Goal: Book appointment/travel/reservation

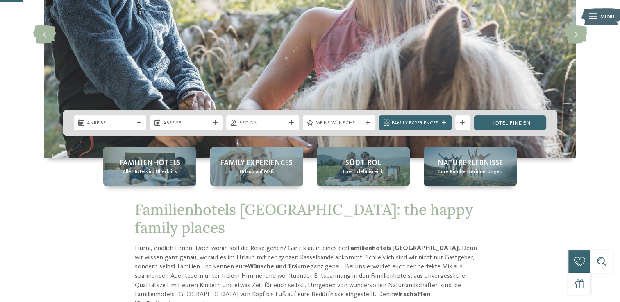
scroll to position [126, 0]
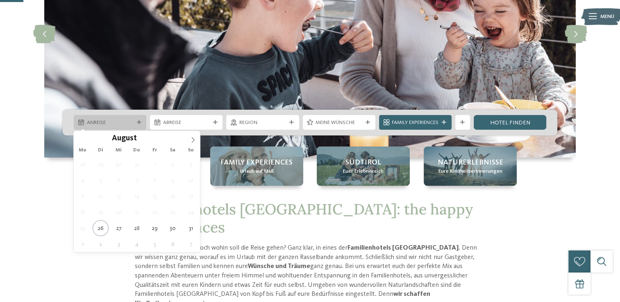
click at [136, 120] on div "Anreise" at bounding box center [110, 122] width 72 height 15
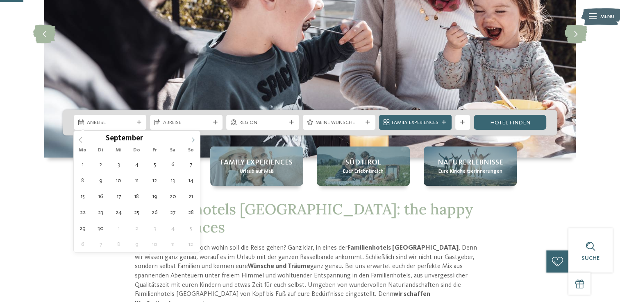
click at [193, 138] on icon at bounding box center [193, 140] width 3 height 5
click at [193, 138] on icon at bounding box center [193, 140] width 6 height 6
click at [193, 138] on icon at bounding box center [193, 140] width 3 height 5
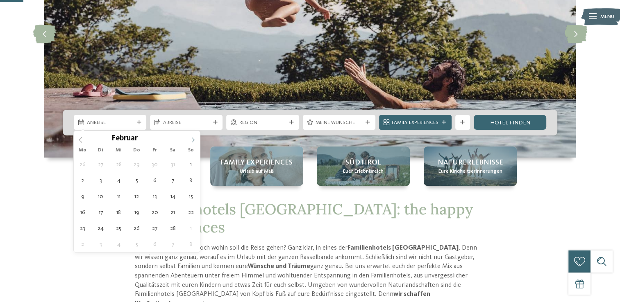
click at [193, 138] on icon at bounding box center [193, 140] width 6 height 6
click at [193, 138] on icon at bounding box center [193, 140] width 3 height 5
click at [85, 139] on span at bounding box center [81, 138] width 14 height 14
type input "****"
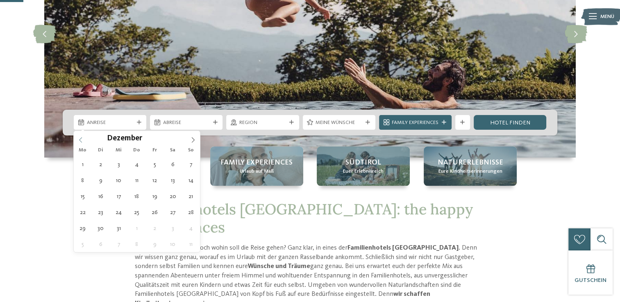
click at [85, 139] on span at bounding box center [81, 138] width 14 height 14
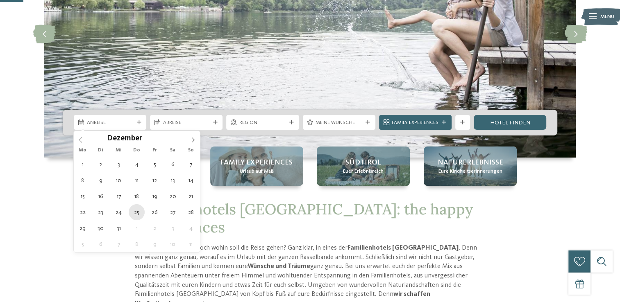
type div "25.12.2025"
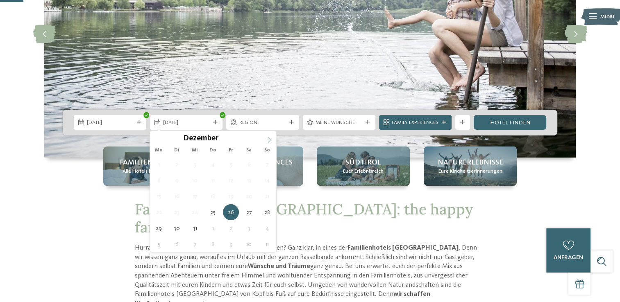
type input "****"
click at [265, 142] on span at bounding box center [269, 138] width 14 height 14
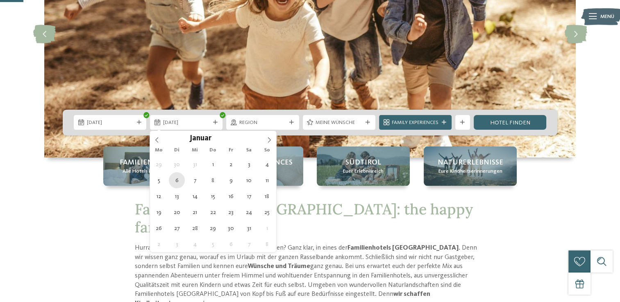
type div "06.01.2026"
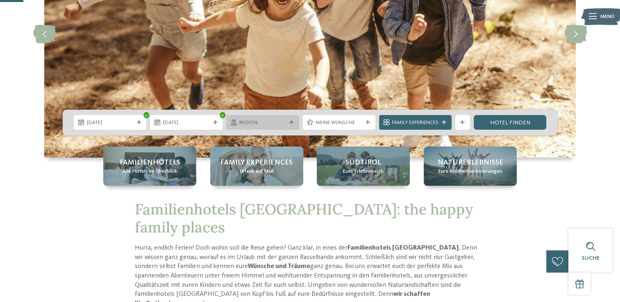
click at [290, 120] on div "Region" at bounding box center [262, 122] width 72 height 15
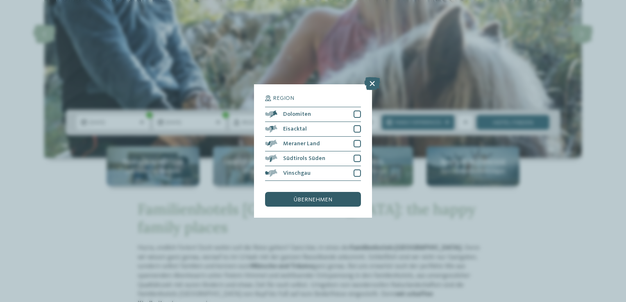
click at [300, 204] on div "übernehmen" at bounding box center [313, 199] width 96 height 15
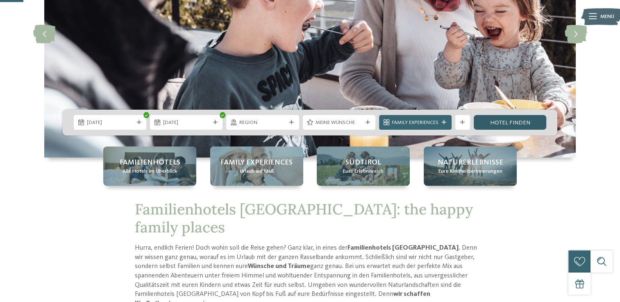
click at [508, 120] on link "Hotel finden" at bounding box center [509, 122] width 72 height 15
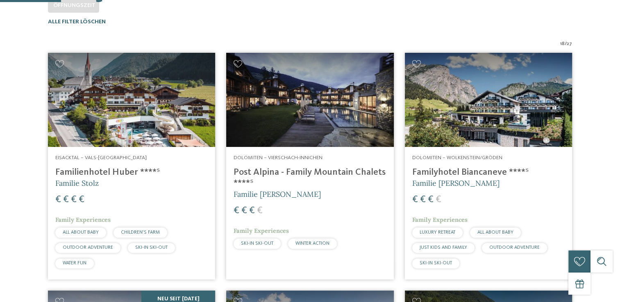
scroll to position [237, 0]
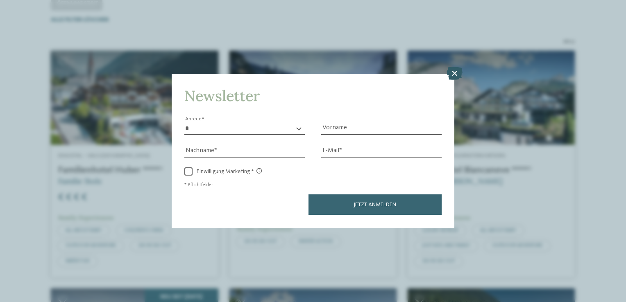
click at [460, 76] on icon at bounding box center [454, 73] width 16 height 13
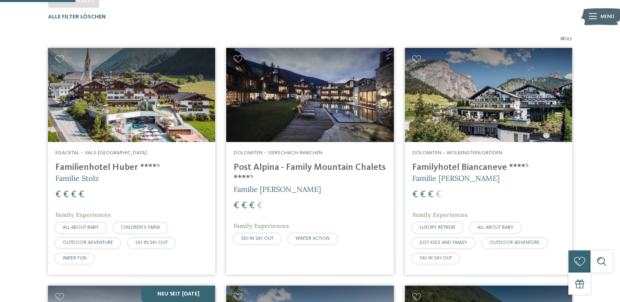
scroll to position [241, 0]
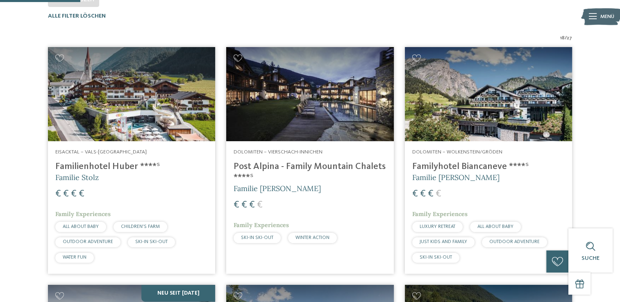
click at [331, 115] on img at bounding box center [309, 94] width 167 height 94
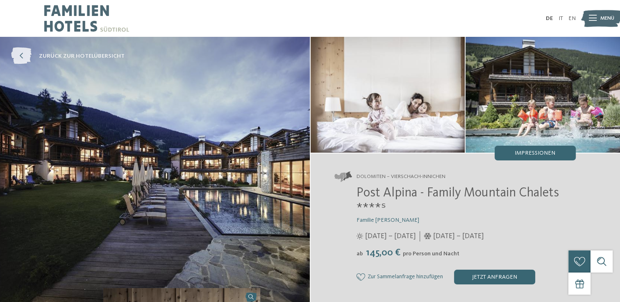
click at [20, 54] on icon at bounding box center [21, 56] width 20 height 17
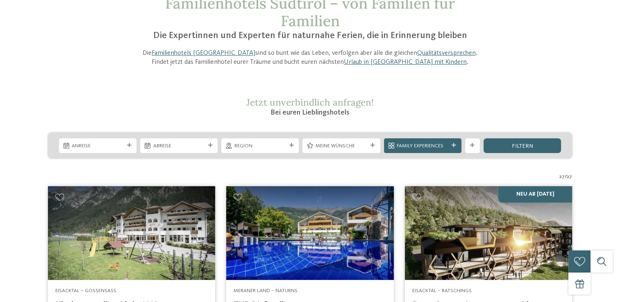
scroll to position [57, 0]
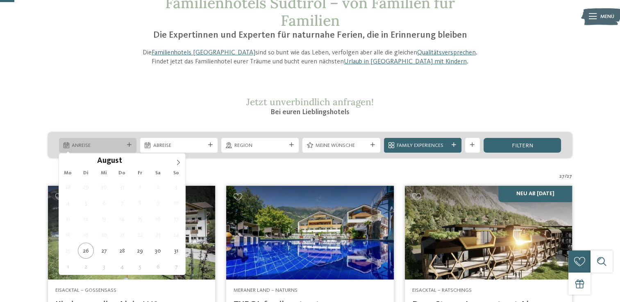
click at [125, 143] on div at bounding box center [128, 145] width 7 height 5
click at [176, 160] on icon at bounding box center [178, 163] width 6 height 6
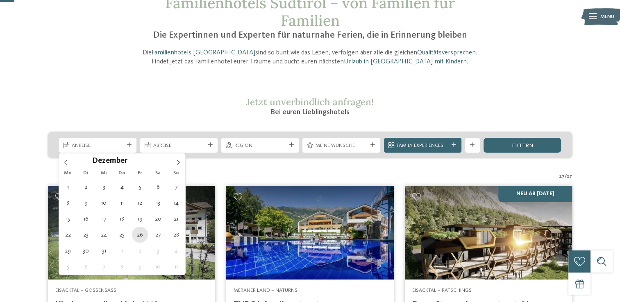
type div "26.12.2025"
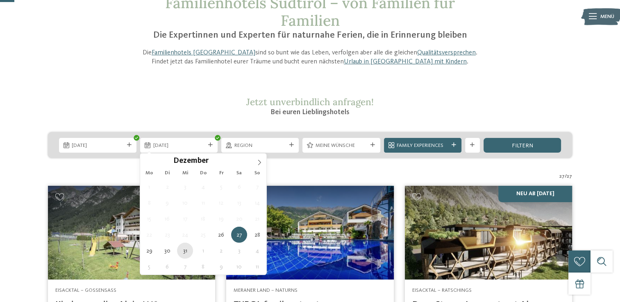
type div "31.12.2025"
click at [208, 148] on div "31.12.2025" at bounding box center [178, 145] width 77 height 15
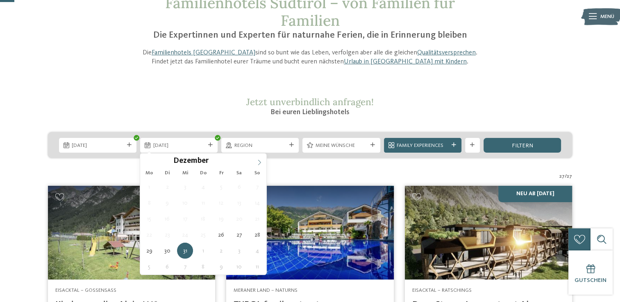
type input "****"
click at [257, 160] on icon at bounding box center [259, 163] width 6 height 6
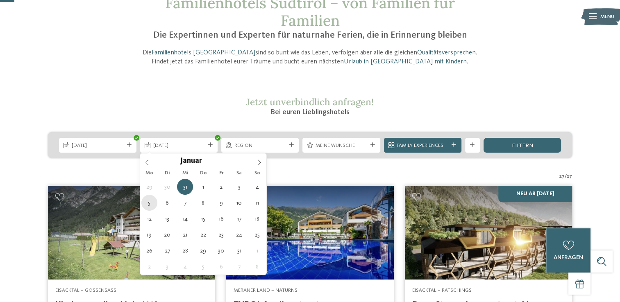
type div "05.01.2026"
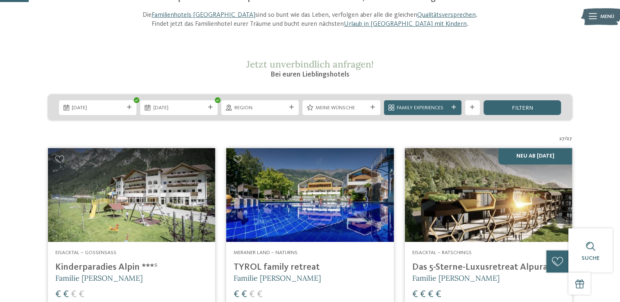
scroll to position [93, 0]
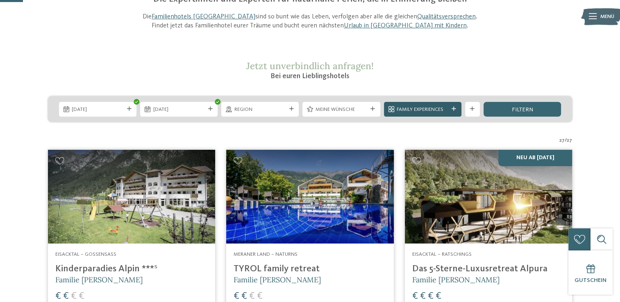
click at [451, 108] on icon at bounding box center [453, 109] width 5 height 5
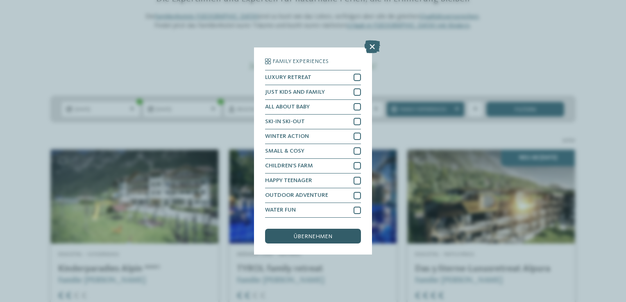
click at [306, 234] on span "übernehmen" at bounding box center [313, 237] width 38 height 6
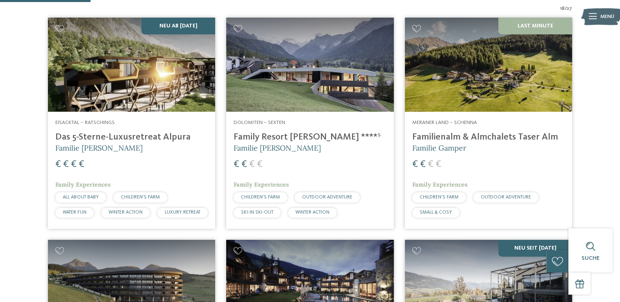
scroll to position [269, 0]
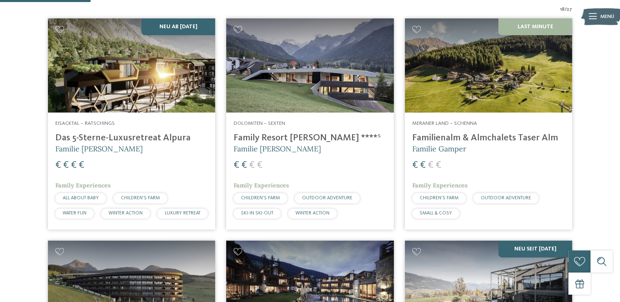
click at [328, 83] on img at bounding box center [309, 65] width 167 height 94
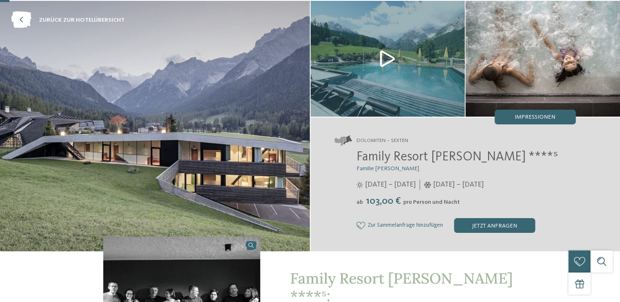
scroll to position [36, 0]
click at [18, 19] on icon at bounding box center [21, 20] width 20 height 17
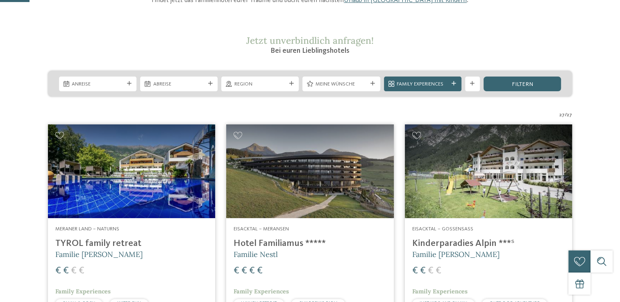
scroll to position [120, 0]
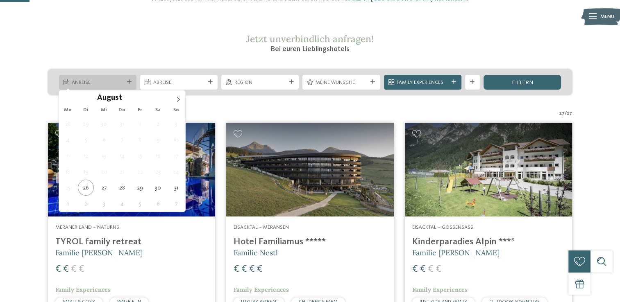
click at [132, 79] on div "Anreise" at bounding box center [97, 82] width 77 height 15
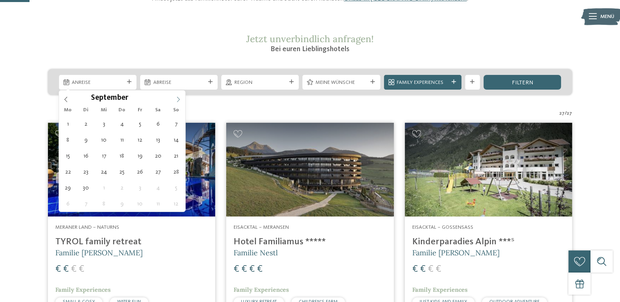
click at [177, 99] on icon at bounding box center [178, 100] width 6 height 6
type div "26.12.2025"
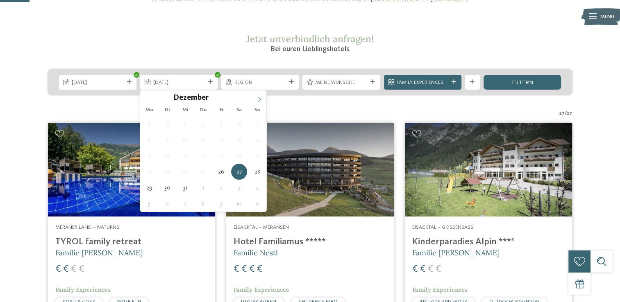
type input "****"
click at [260, 99] on icon at bounding box center [259, 99] width 3 height 5
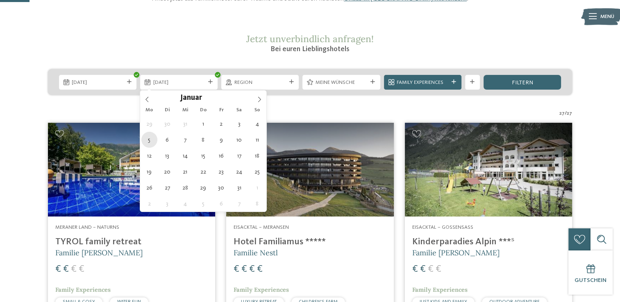
type div "05.01.2026"
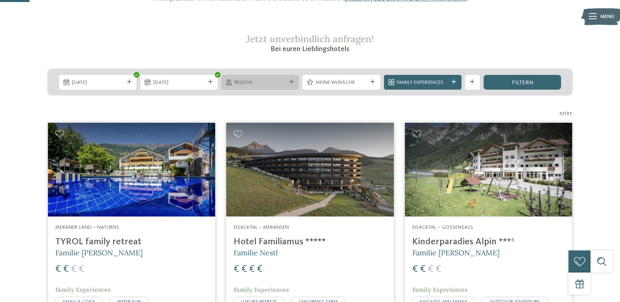
click at [290, 82] on icon at bounding box center [291, 82] width 5 height 5
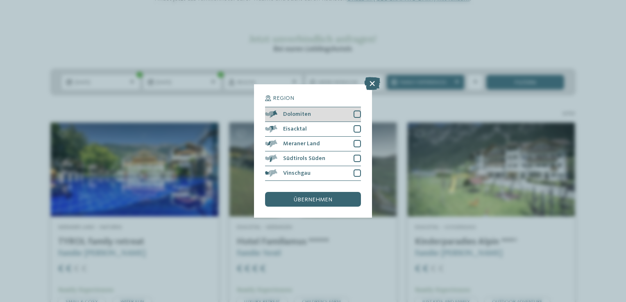
click at [360, 116] on div at bounding box center [356, 114] width 7 height 7
click at [357, 132] on div at bounding box center [356, 128] width 7 height 7
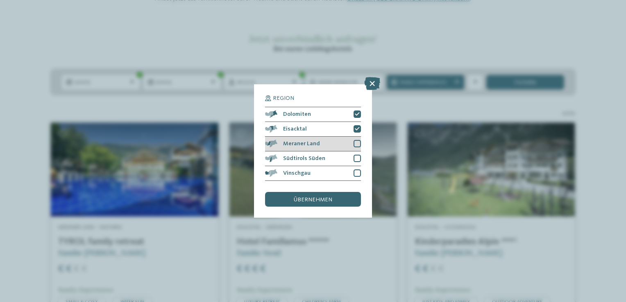
click at [355, 145] on div at bounding box center [356, 143] width 7 height 7
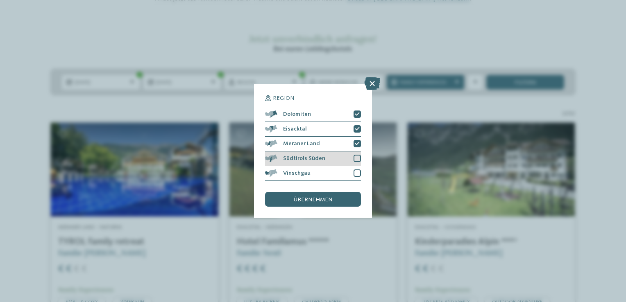
click at [356, 153] on div "Südtirols Süden" at bounding box center [313, 159] width 96 height 15
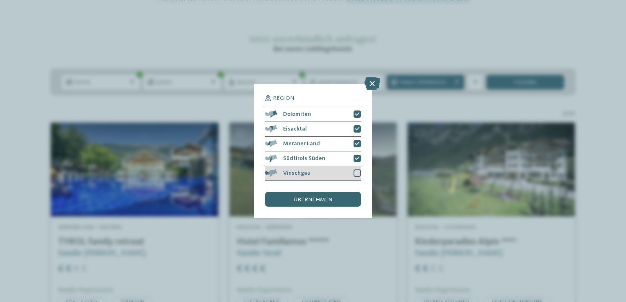
click at [356, 174] on div at bounding box center [356, 173] width 7 height 7
click at [341, 197] on div "übernehmen" at bounding box center [313, 199] width 96 height 15
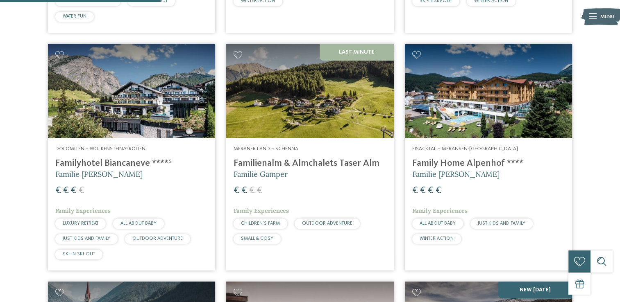
scroll to position [483, 0]
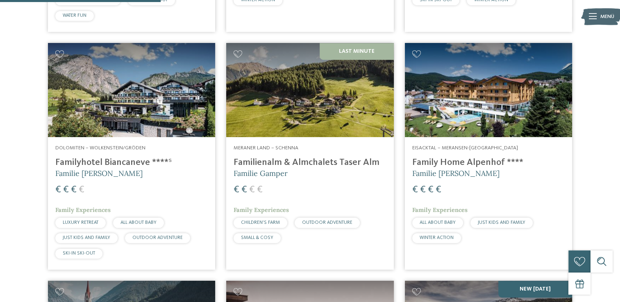
click at [166, 101] on img at bounding box center [131, 90] width 167 height 94
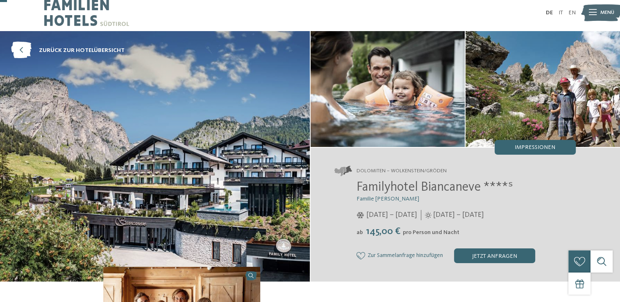
scroll to position [5, 0]
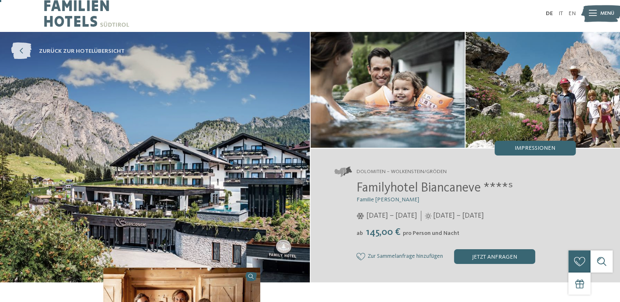
click at [25, 43] on icon at bounding box center [21, 51] width 20 height 17
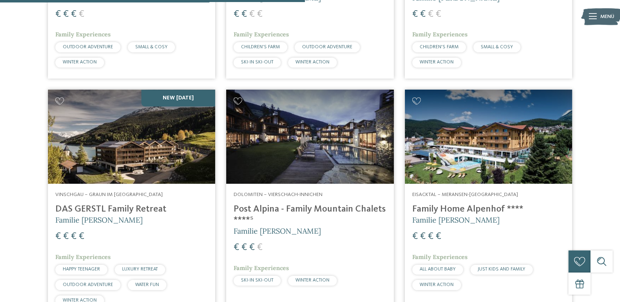
scroll to position [907, 0]
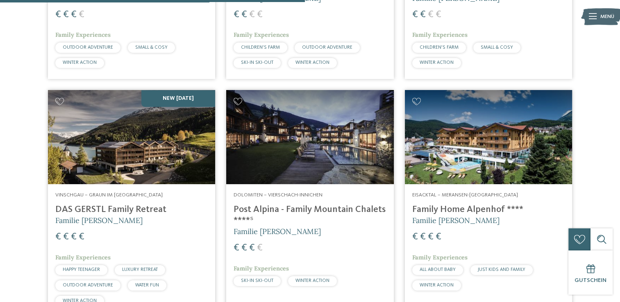
click at [296, 161] on img at bounding box center [309, 137] width 167 height 94
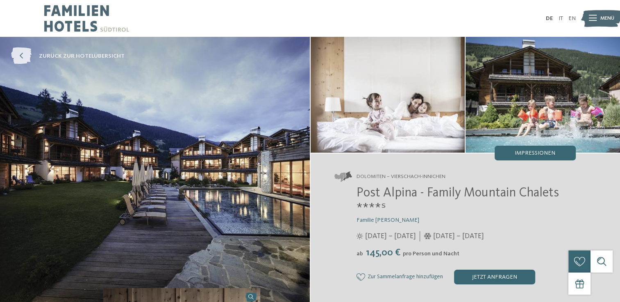
click at [21, 53] on icon at bounding box center [21, 56] width 20 height 17
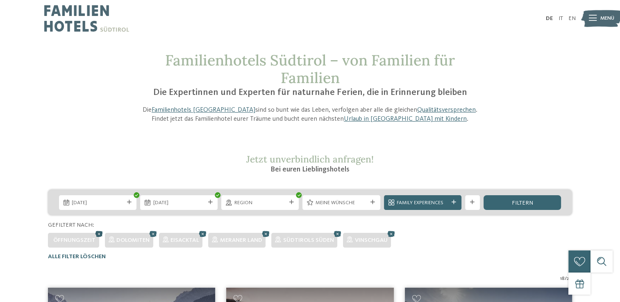
click at [98, 232] on icon at bounding box center [99, 234] width 11 height 10
